Goal: Task Accomplishment & Management: Complete application form

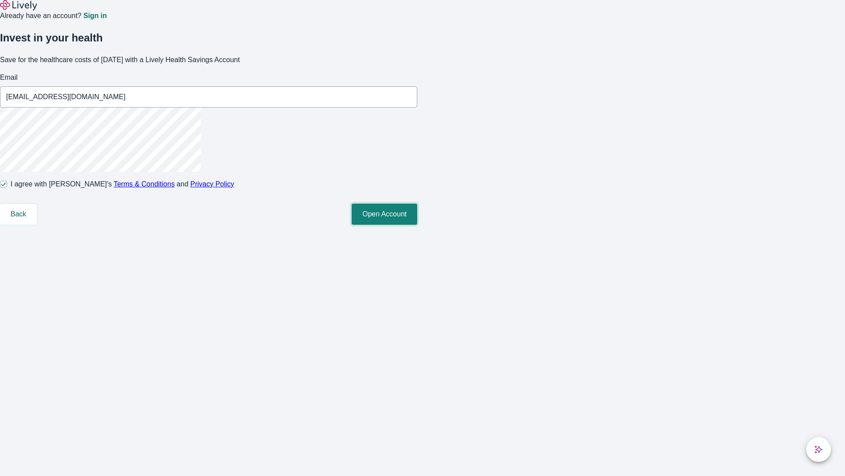
click at [417, 225] on button "Open Account" at bounding box center [385, 213] width 66 height 21
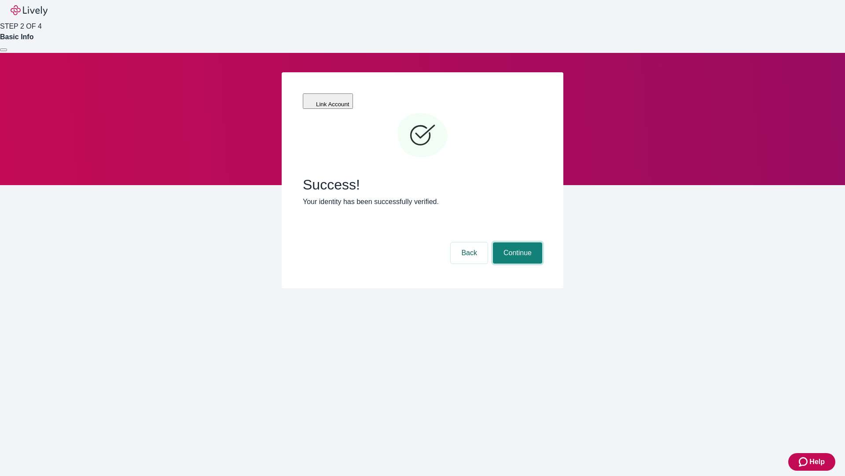
click at [517, 242] on button "Continue" at bounding box center [517, 252] width 49 height 21
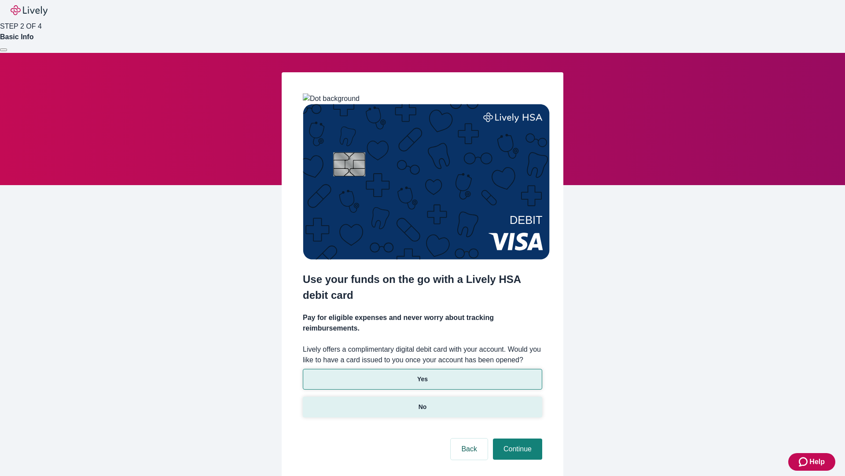
click at [422, 402] on p "No" at bounding box center [423, 406] width 8 height 9
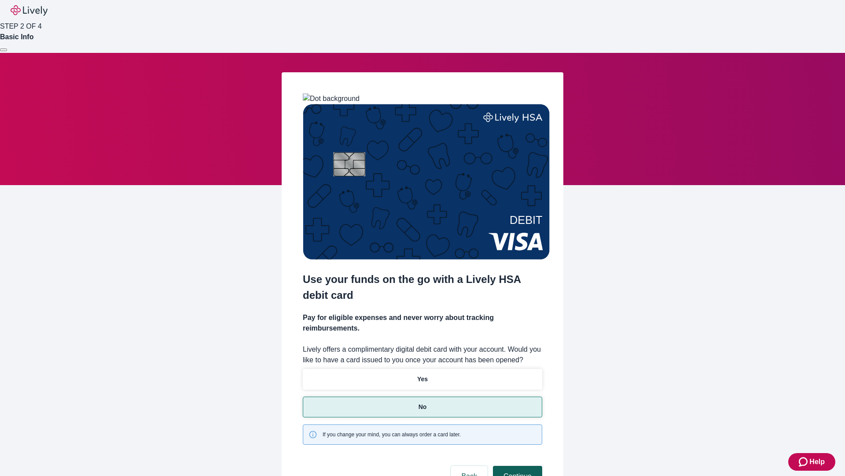
click at [517, 465] on button "Continue" at bounding box center [517, 475] width 49 height 21
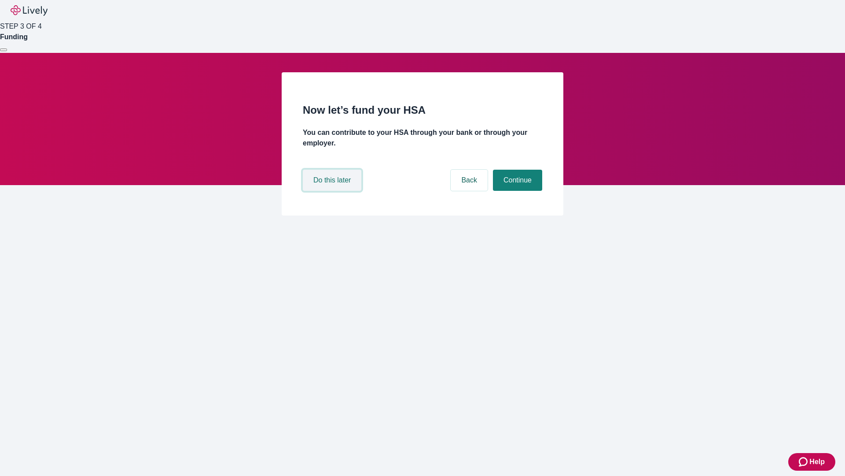
click at [333, 191] on button "Do this later" at bounding box center [332, 180] width 59 height 21
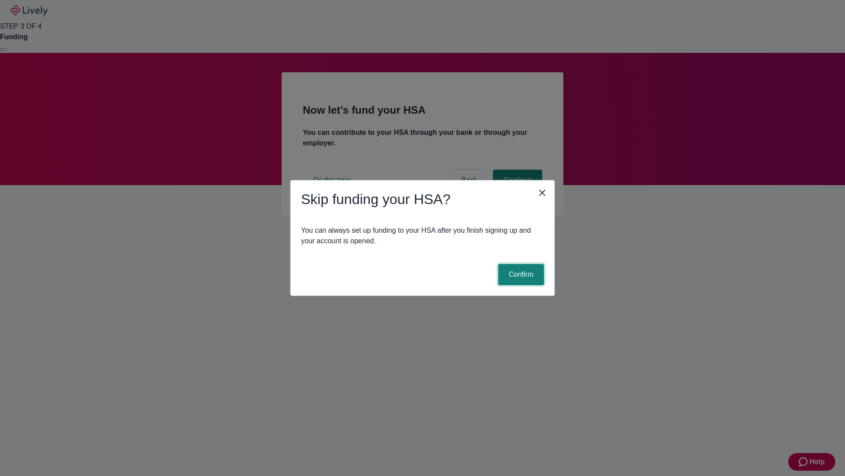
click at [520, 274] on button "Confirm" at bounding box center [521, 274] width 46 height 21
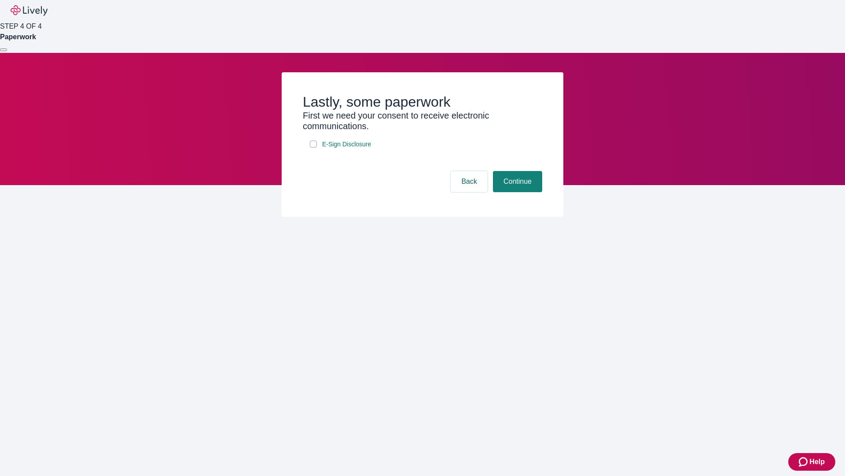
click at [314, 148] on input "E-Sign Disclosure" at bounding box center [313, 143] width 7 height 7
checkbox input "true"
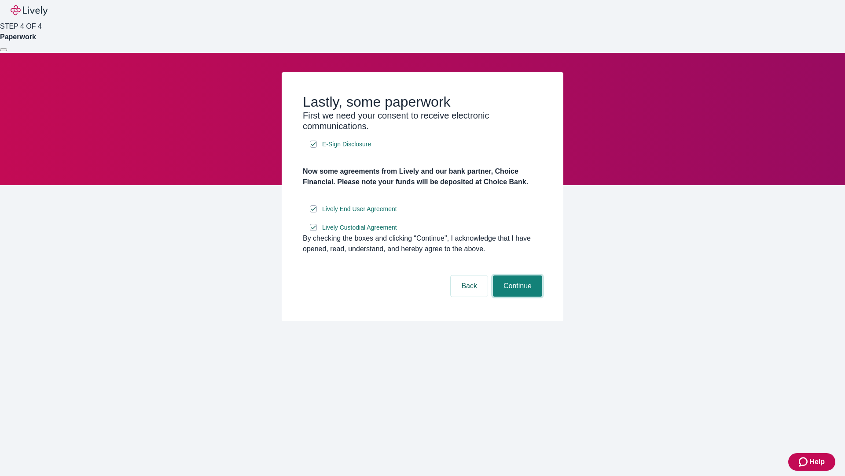
click at [517, 296] on button "Continue" at bounding box center [517, 285] width 49 height 21
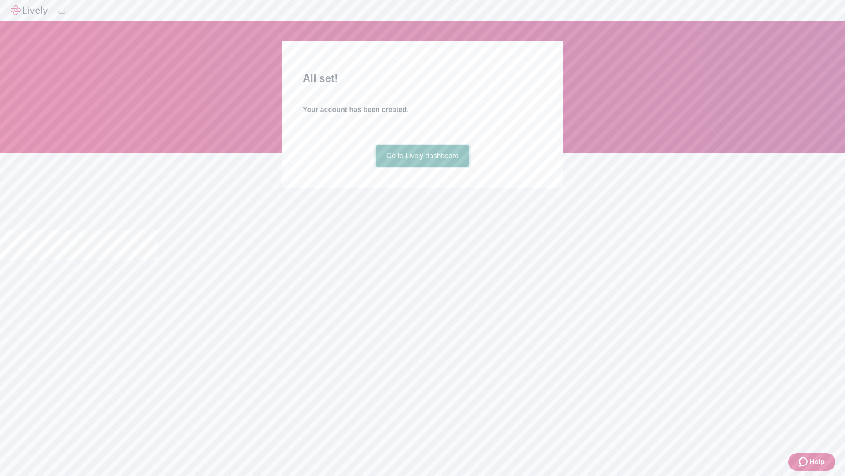
click at [422, 166] on link "Go to Lively dashboard" at bounding box center [423, 155] width 94 height 21
